Goal: Task Accomplishment & Management: Manage account settings

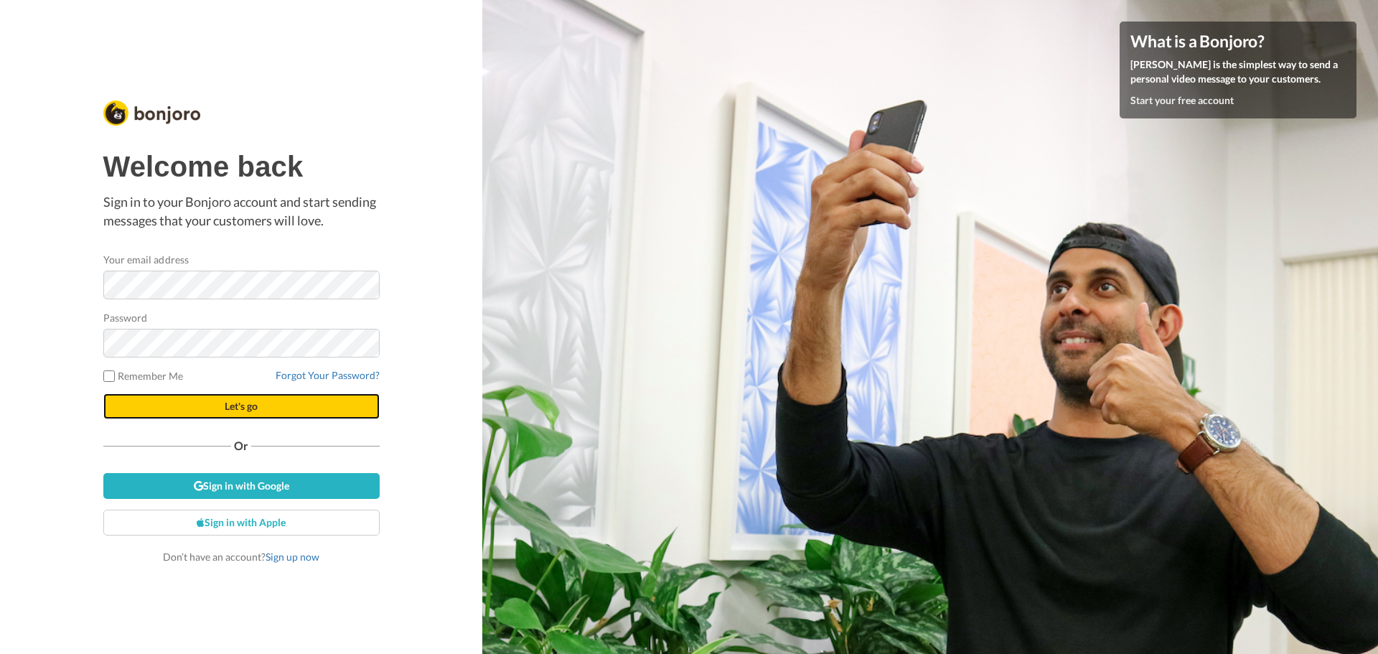
click at [174, 167] on button "Let's go" at bounding box center [241, 406] width 276 height 26
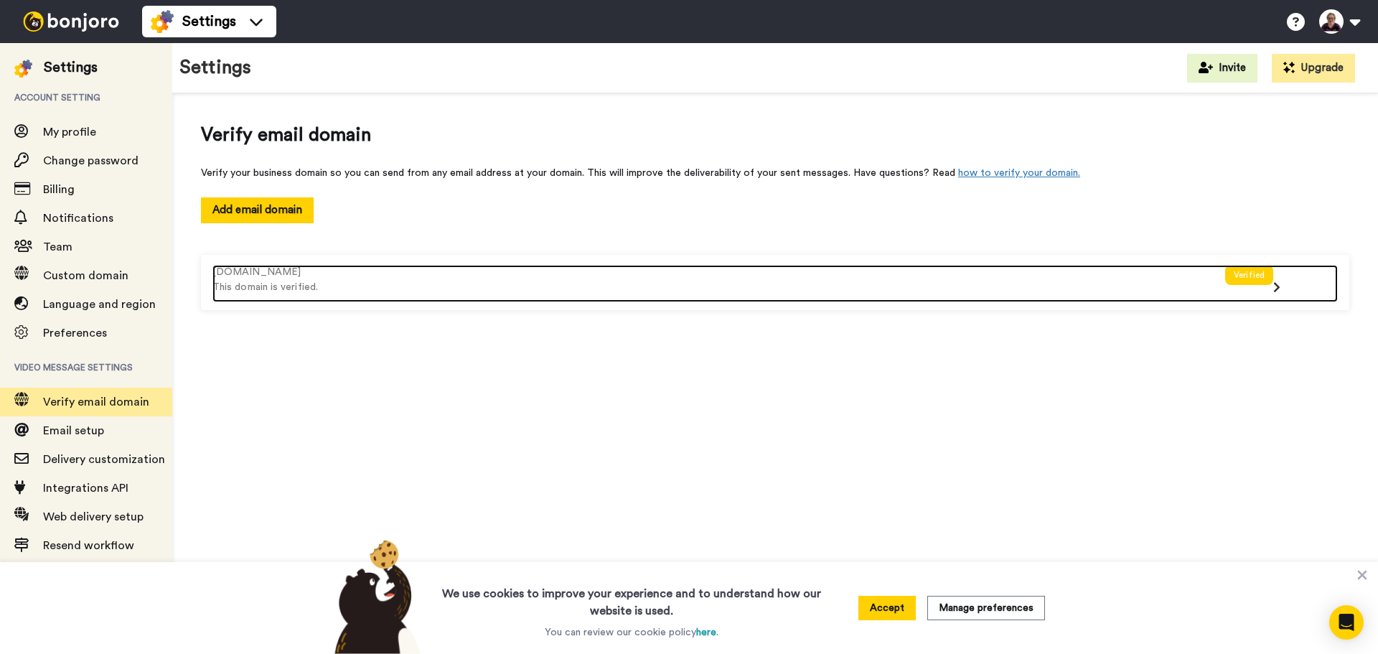
click at [347, 276] on div "[DOMAIN_NAME]" at bounding box center [718, 272] width 1013 height 15
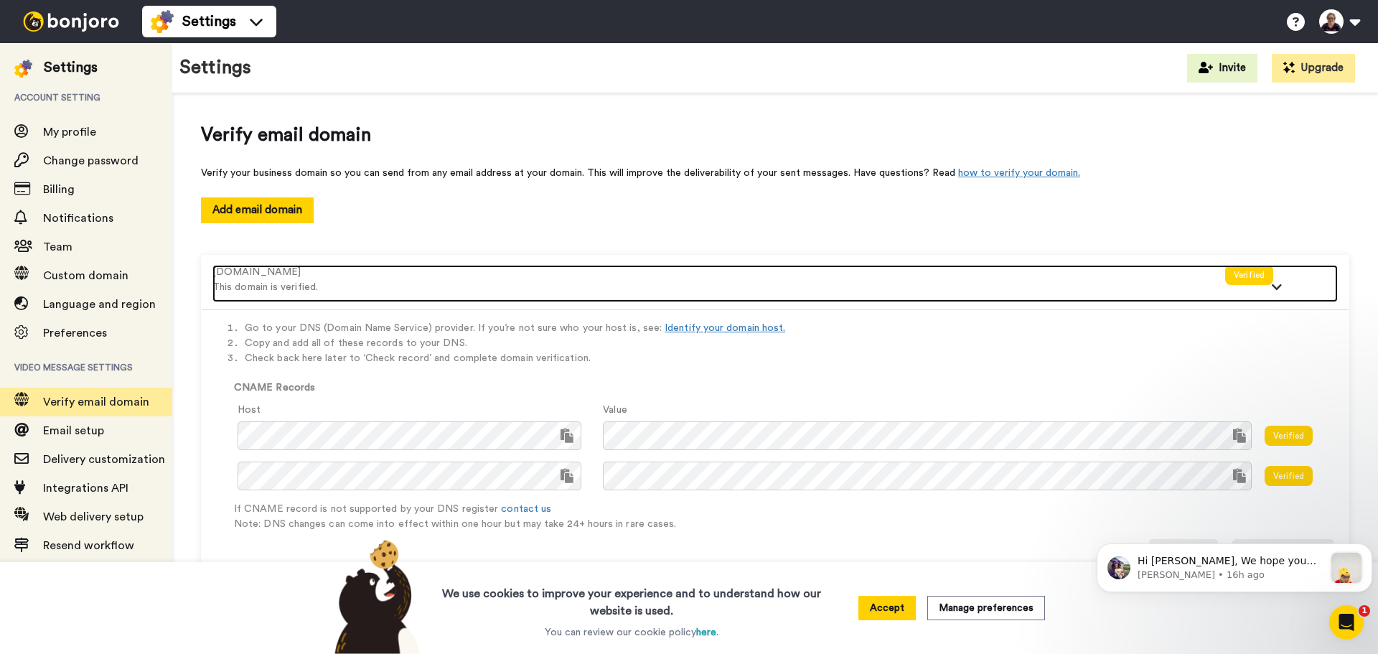
click at [1252, 277] on div "Verified" at bounding box center [1249, 275] width 48 height 20
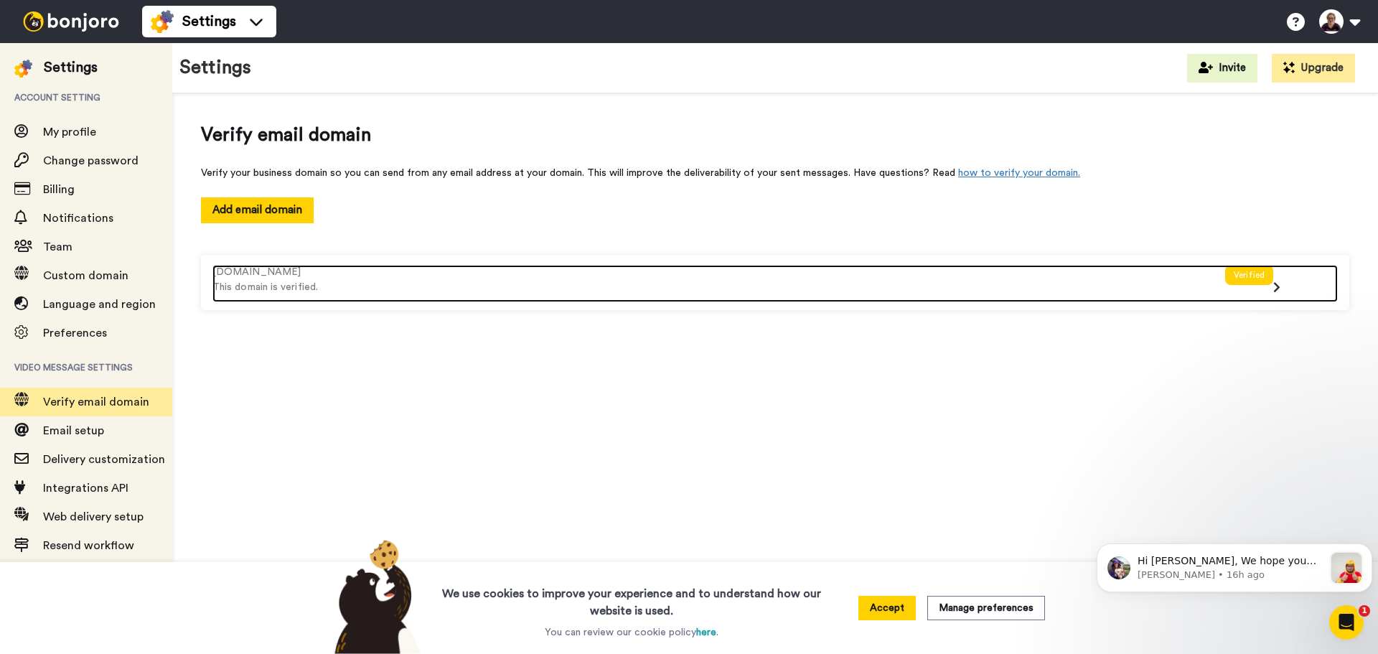
click at [1252, 277] on div "Verified" at bounding box center [1249, 275] width 48 height 20
